Goal: Task Accomplishment & Management: Complete application form

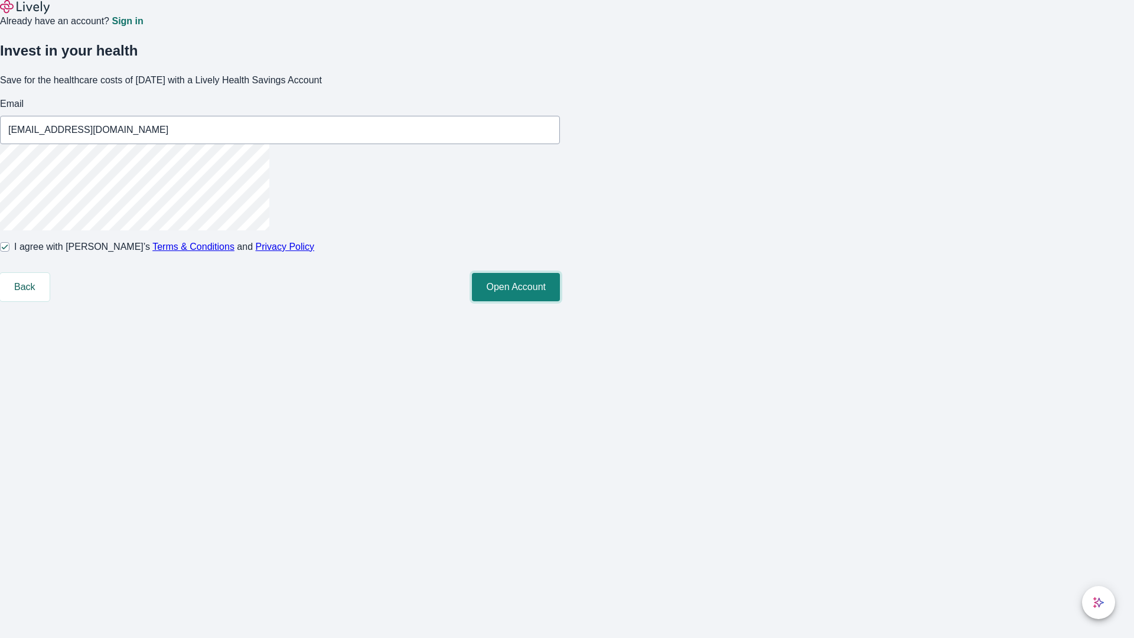
click at [560, 301] on button "Open Account" at bounding box center [516, 287] width 88 height 28
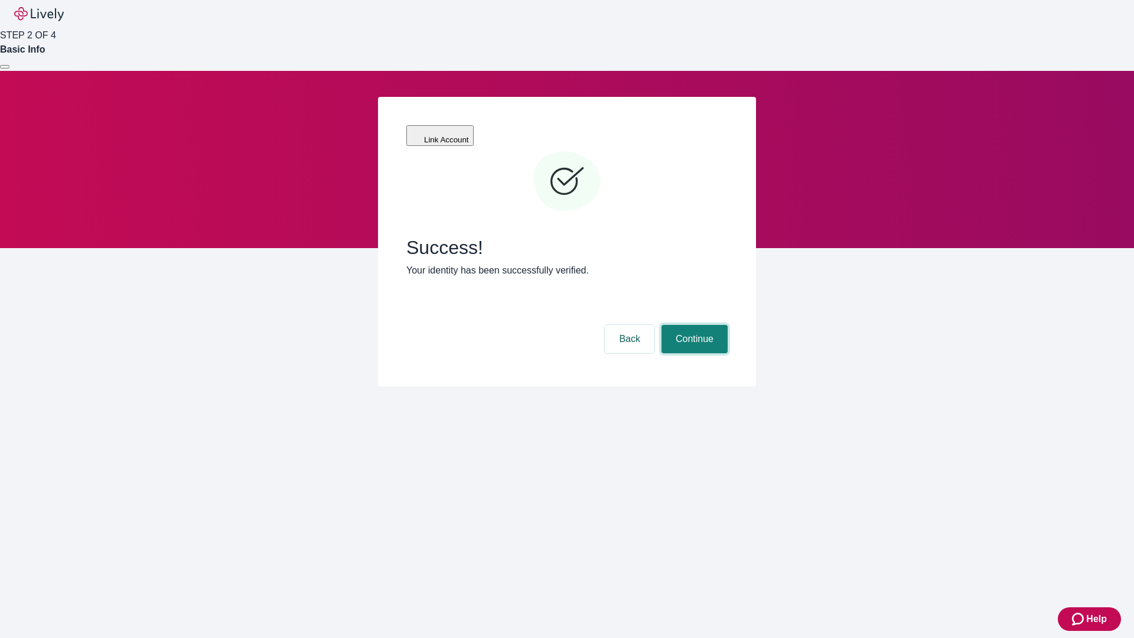
click at [693, 325] on button "Continue" at bounding box center [695, 339] width 66 height 28
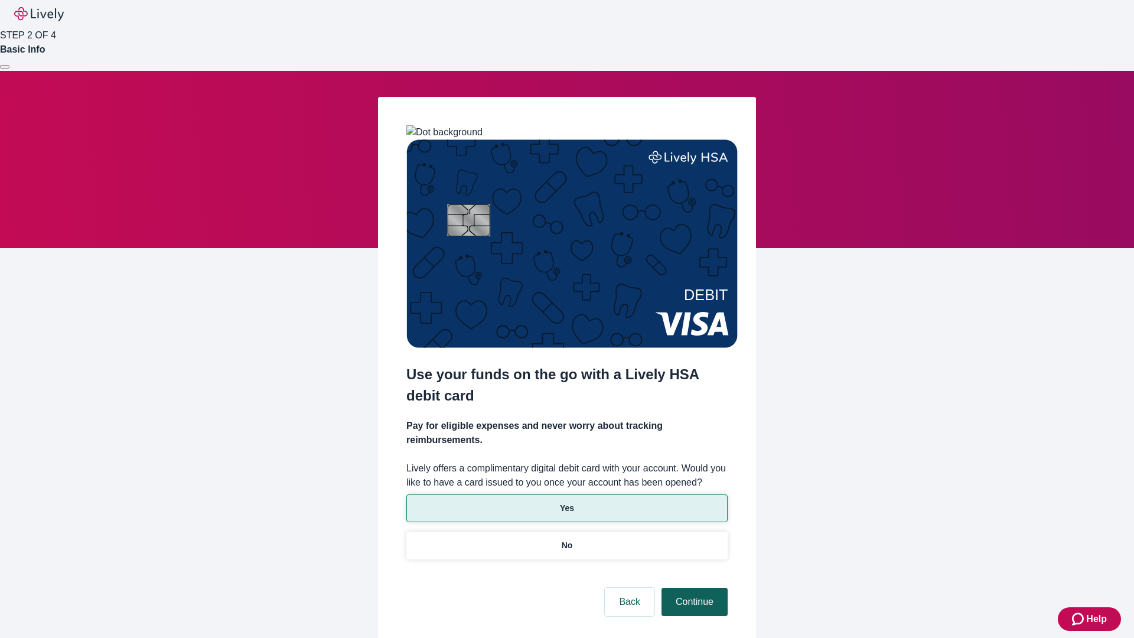
click at [567, 539] on p "No" at bounding box center [567, 545] width 11 height 12
click at [693, 588] on button "Continue" at bounding box center [695, 602] width 66 height 28
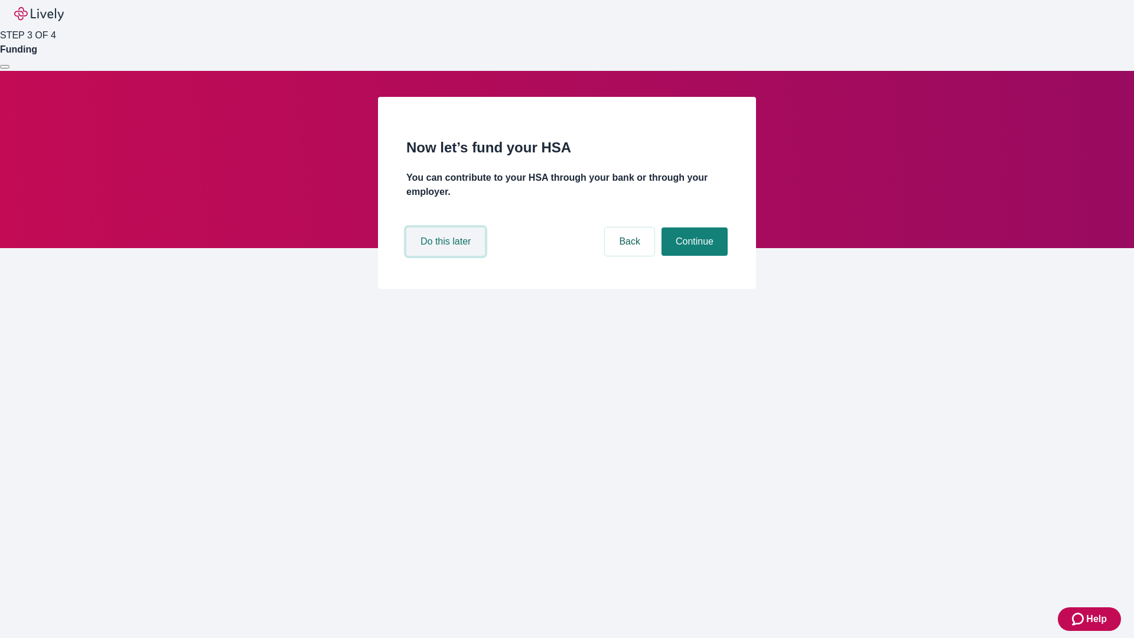
click at [447, 256] on button "Do this later" at bounding box center [445, 241] width 79 height 28
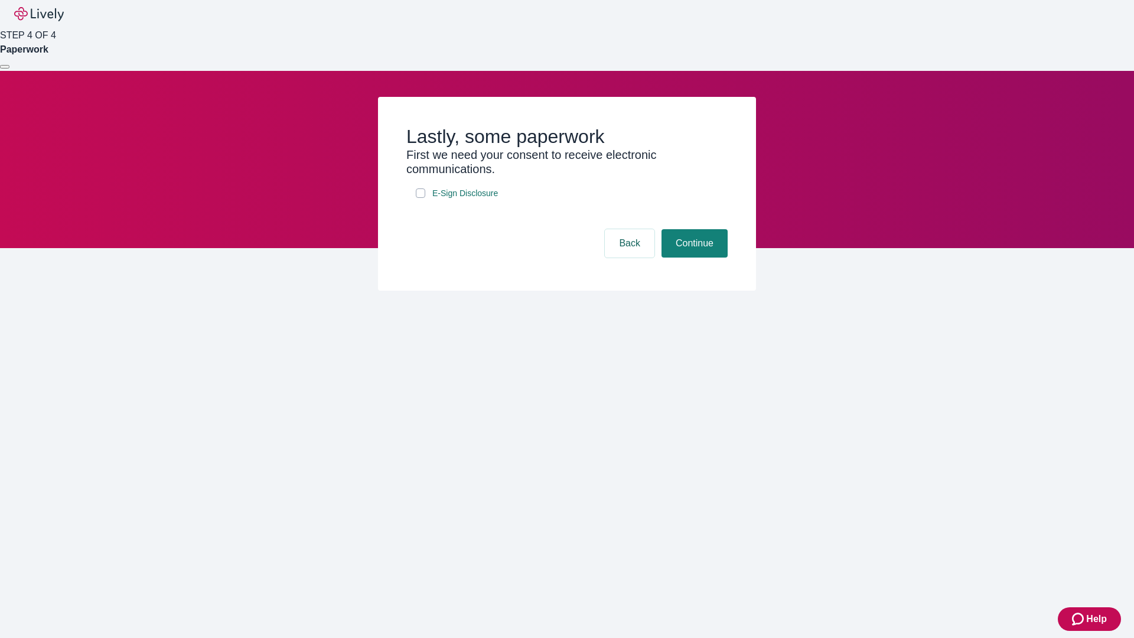
click at [421, 198] on input "E-Sign Disclosure" at bounding box center [420, 192] width 9 height 9
checkbox input "true"
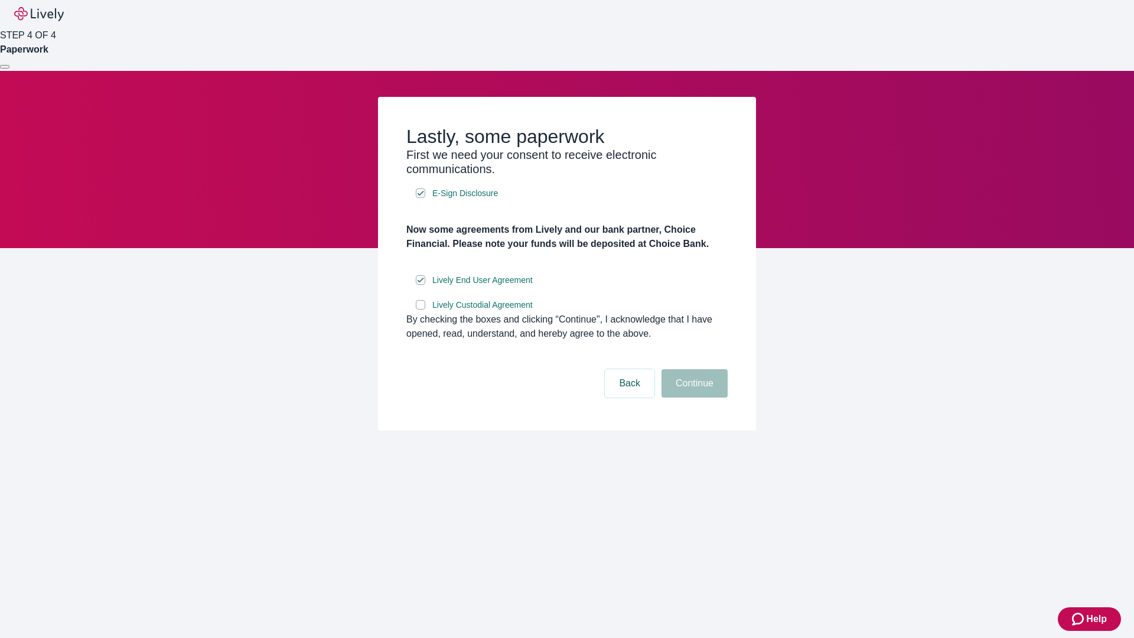
click at [421, 310] on input "Lively Custodial Agreement" at bounding box center [420, 304] width 9 height 9
checkbox input "true"
click at [693, 398] on button "Continue" at bounding box center [695, 383] width 66 height 28
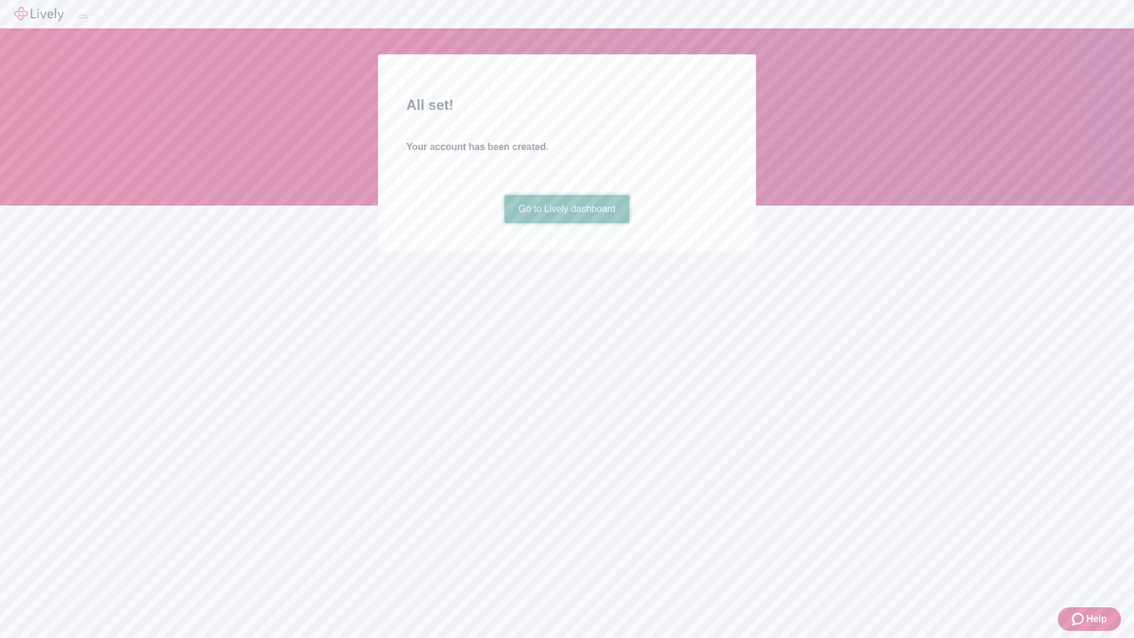
click at [567, 223] on link "Go to Lively dashboard" at bounding box center [567, 209] width 126 height 28
